Goal: Task Accomplishment & Management: Manage account settings

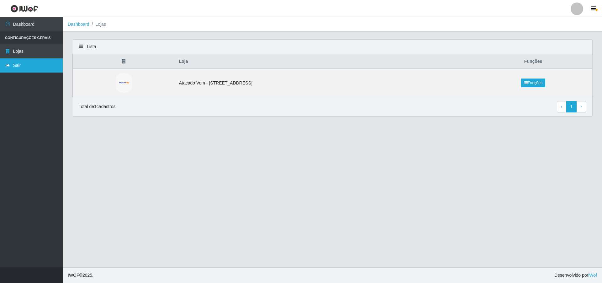
click at [18, 66] on link "Sair" at bounding box center [31, 65] width 63 height 14
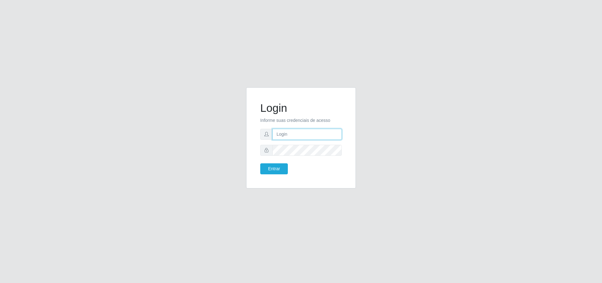
type input "[PERSON_NAME][EMAIL_ADDRESS][DOMAIN_NAME]"
click at [276, 167] on button "Entrar" at bounding box center [274, 168] width 28 height 11
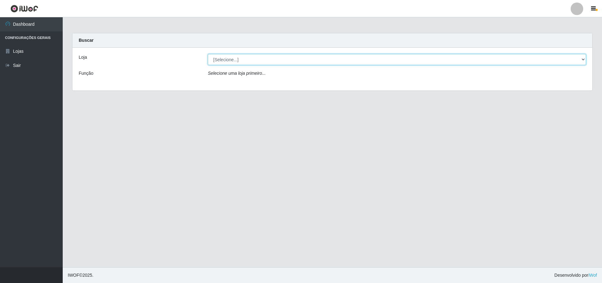
click at [331, 62] on select "[Selecione...] Atacado Vem - [STREET_ADDRESS]" at bounding box center [397, 59] width 378 height 11
select select "461"
click at [208, 54] on select "[Selecione...] Atacado Vem - [STREET_ADDRESS]" at bounding box center [397, 59] width 378 height 11
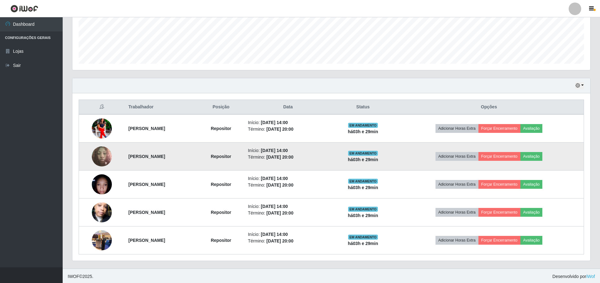
scroll to position [162, 0]
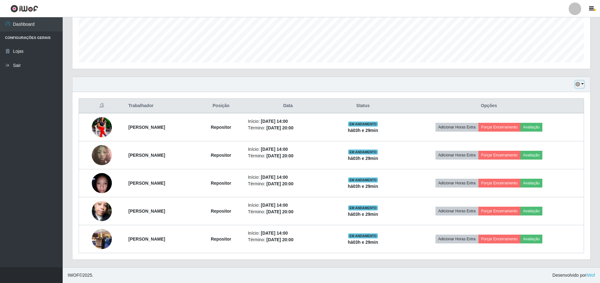
click at [580, 85] on icon "button" at bounding box center [578, 84] width 4 height 4
click at [552, 124] on button "3 dias" at bounding box center [560, 121] width 50 height 13
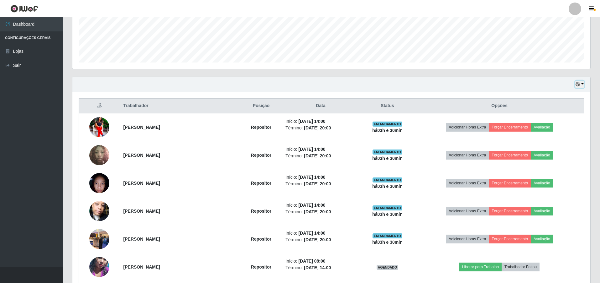
click at [578, 86] on icon "button" at bounding box center [578, 84] width 4 height 4
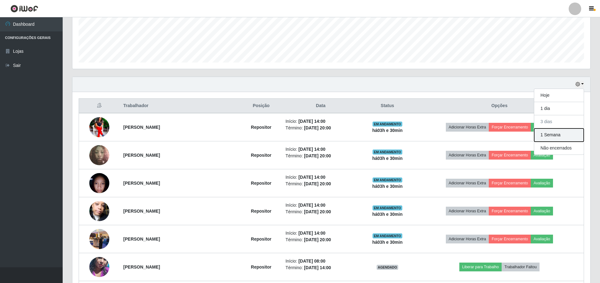
click at [553, 137] on button "1 Semana" at bounding box center [560, 134] width 50 height 13
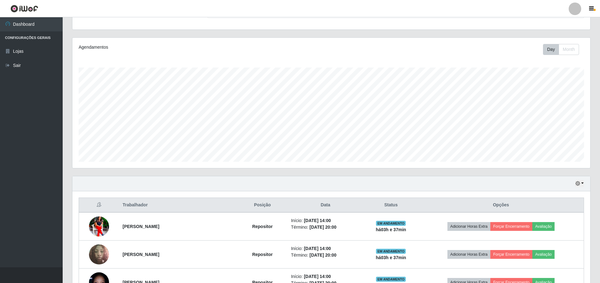
scroll to position [0, 0]
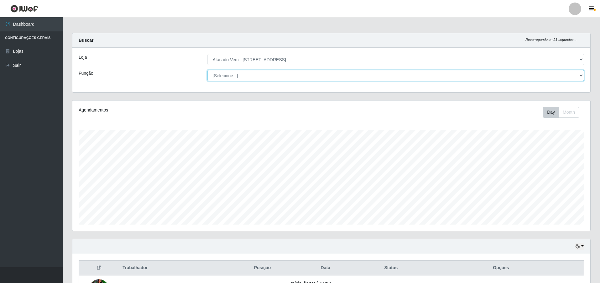
click at [221, 75] on select "[Selecione...] Carregador e Descarregador de Caminhão Carregador e Descarregado…" at bounding box center [396, 75] width 377 height 11
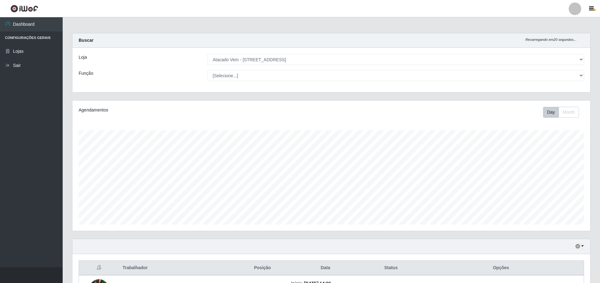
click at [185, 76] on div "Função" at bounding box center [138, 75] width 129 height 11
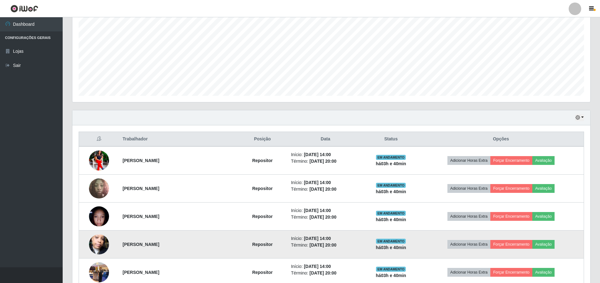
scroll to position [125, 0]
